Goal: Check status: Check status

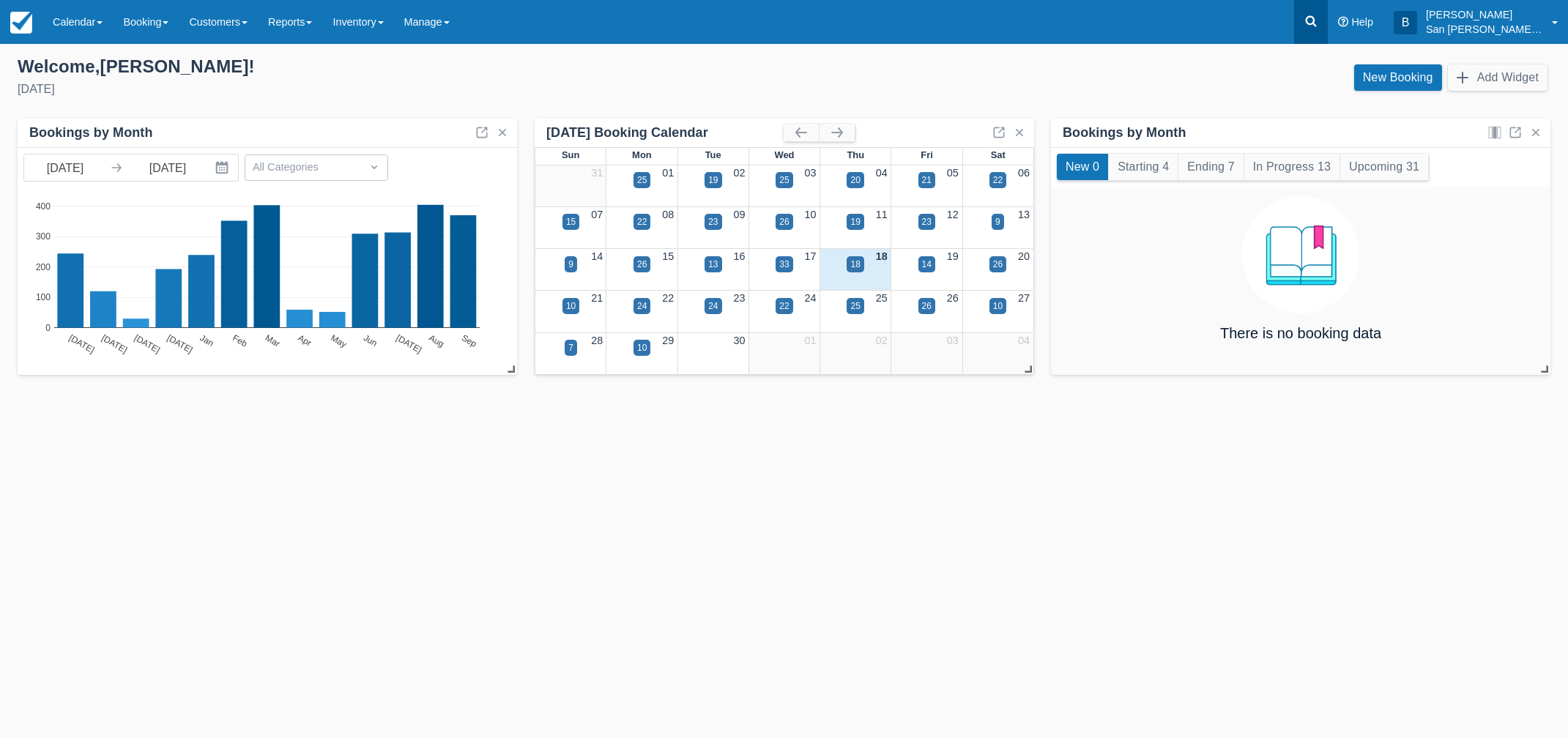
click at [1317, 17] on icon at bounding box center [1311, 21] width 11 height 11
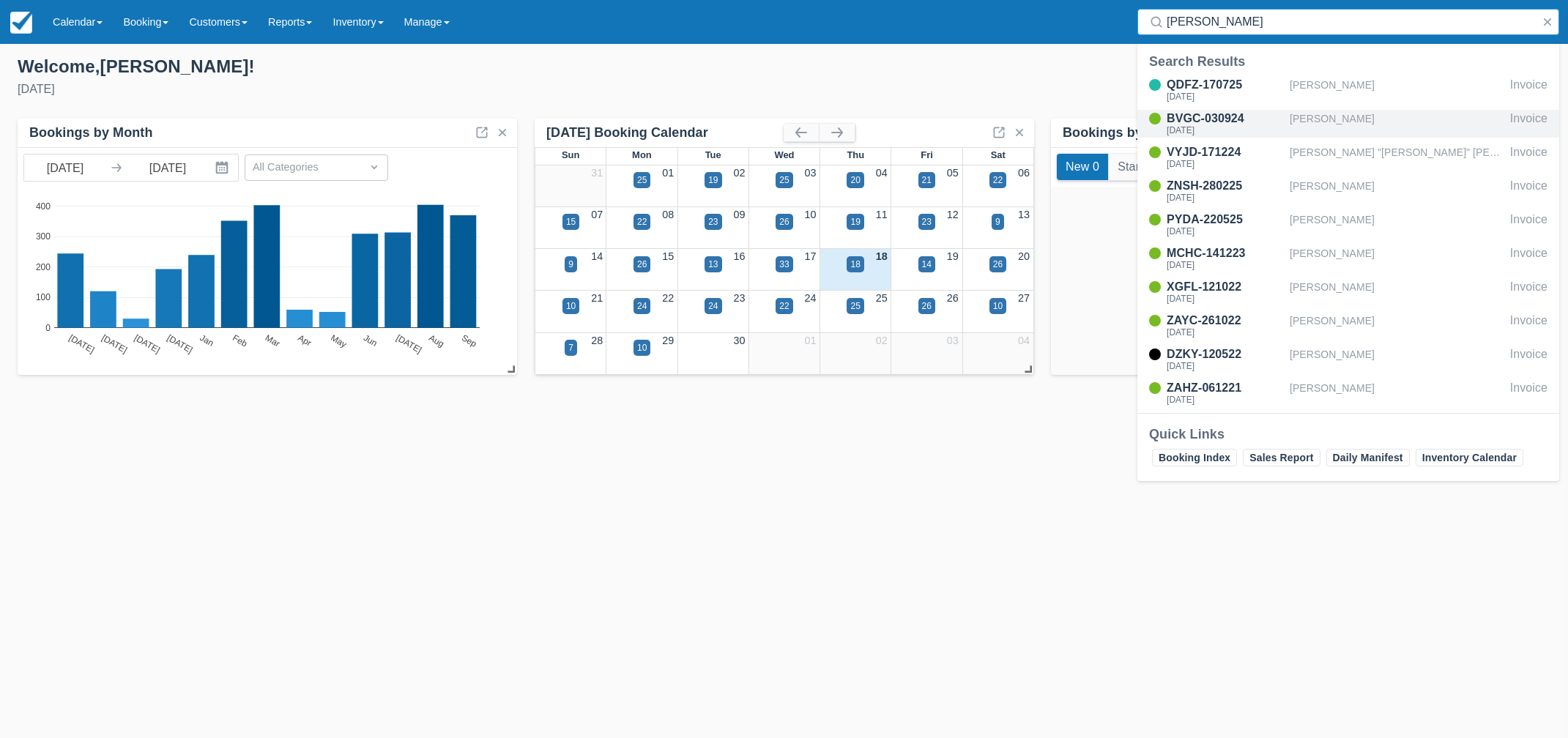
type input "[PERSON_NAME]"
click at [1201, 129] on div "[DATE]" at bounding box center [1225, 130] width 117 height 9
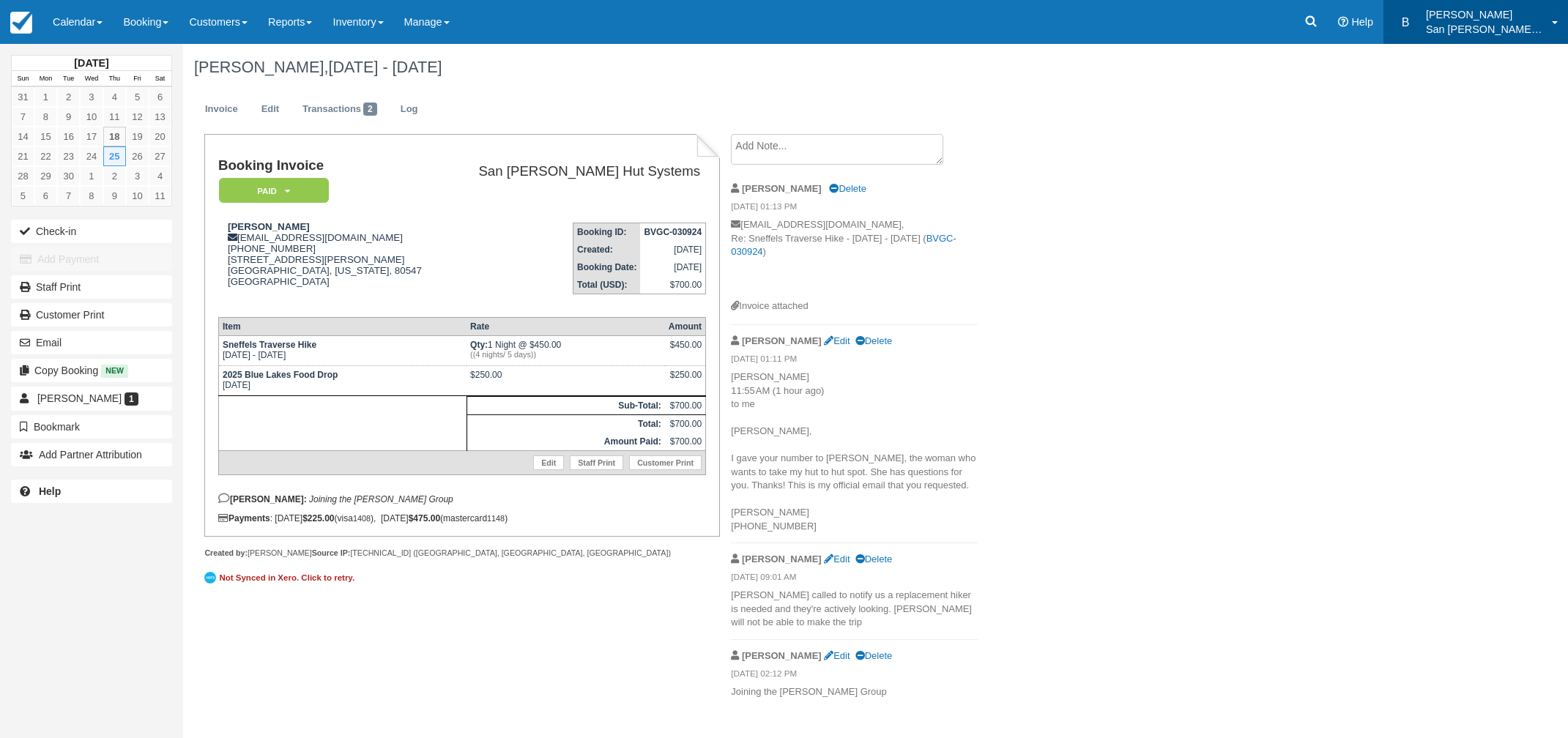
click at [1453, 28] on p "San [PERSON_NAME] Hut Systems" at bounding box center [1484, 29] width 117 height 15
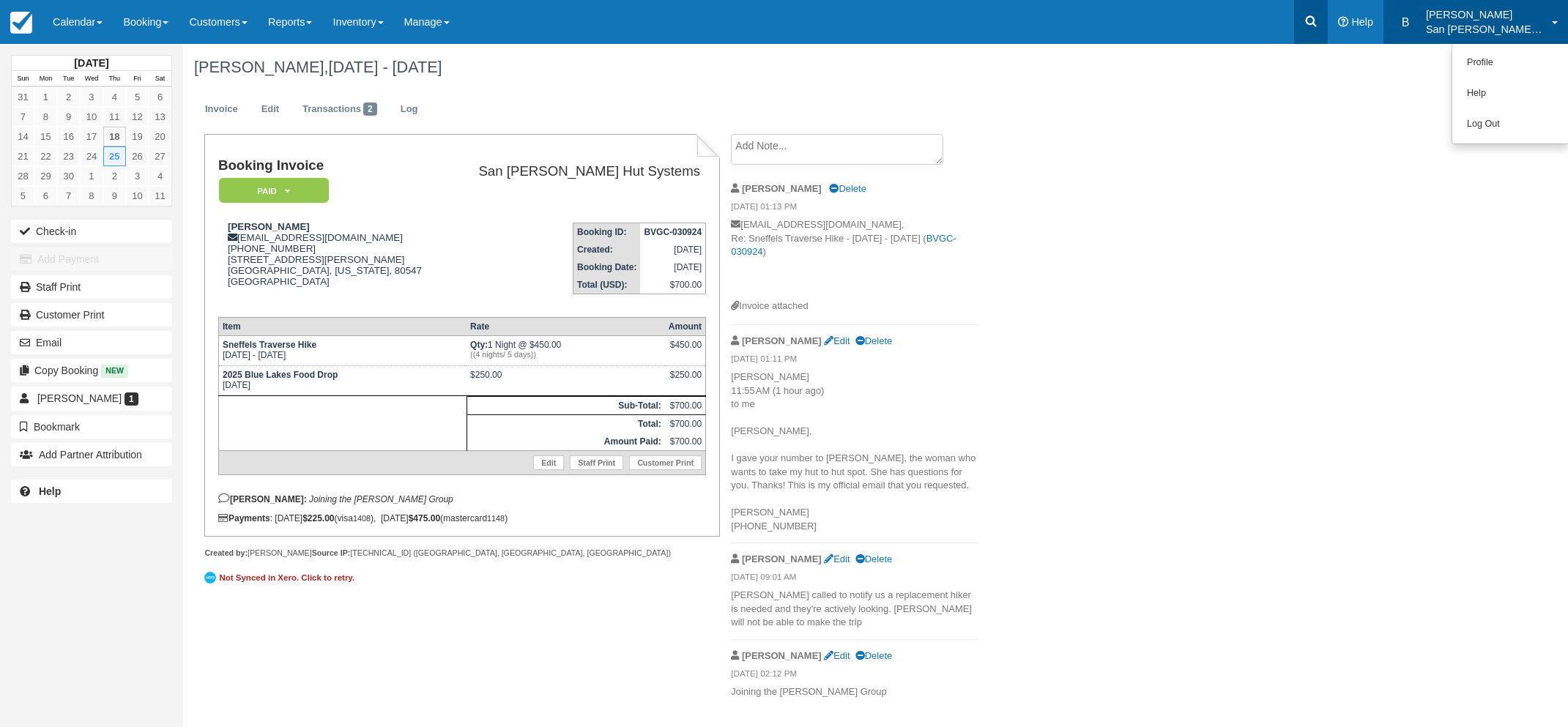
click at [1317, 17] on icon at bounding box center [1311, 21] width 11 height 11
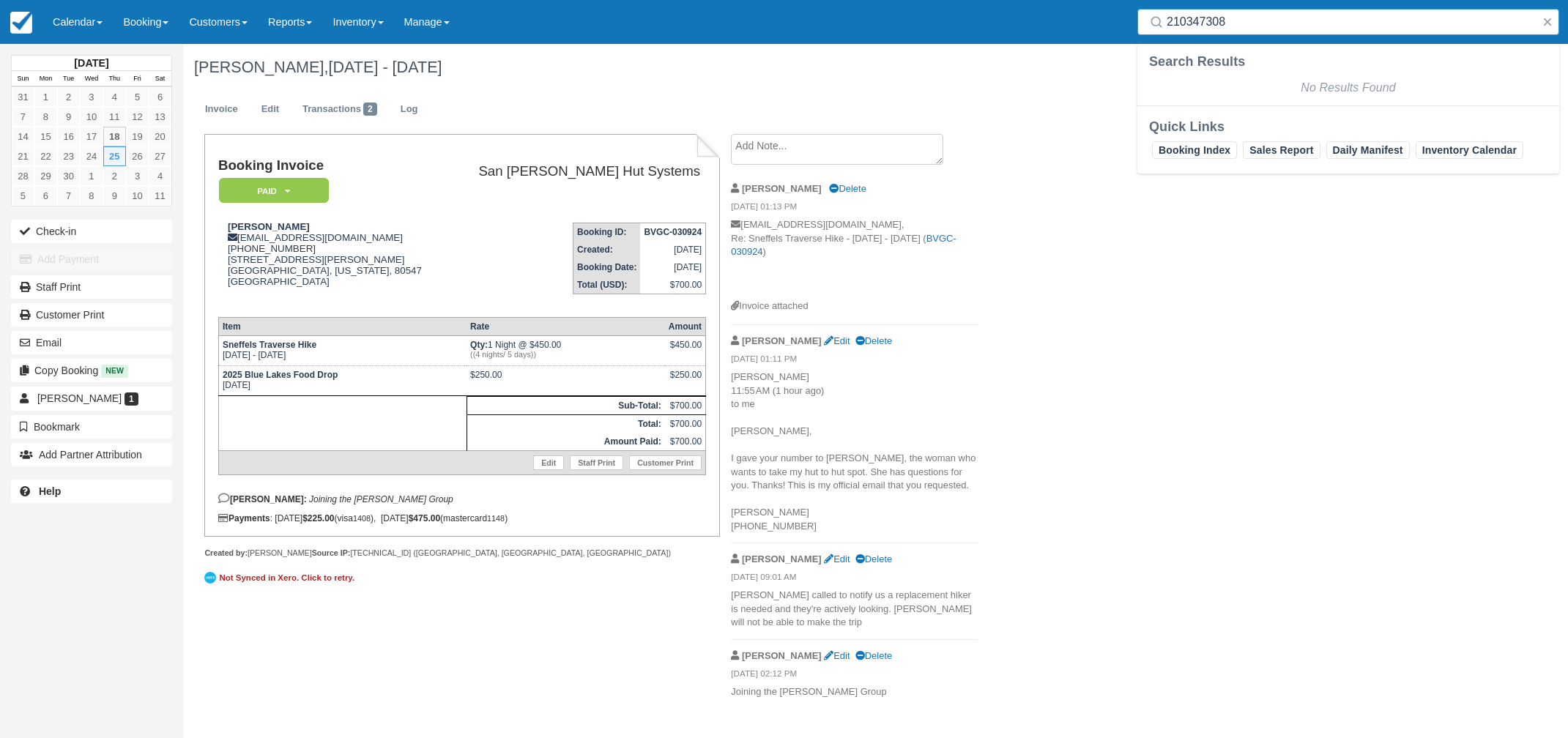
type input "2103473081"
drag, startPoint x: 1248, startPoint y: 23, endPoint x: 1115, endPoint y: 20, distance: 133.0
click at [1115, 20] on div "Menu Calendar Customer Inventory Month Week Day Booking Daily Manifest Daily Li…" at bounding box center [784, 22] width 1568 height 44
